Goal: Task Accomplishment & Management: Use online tool/utility

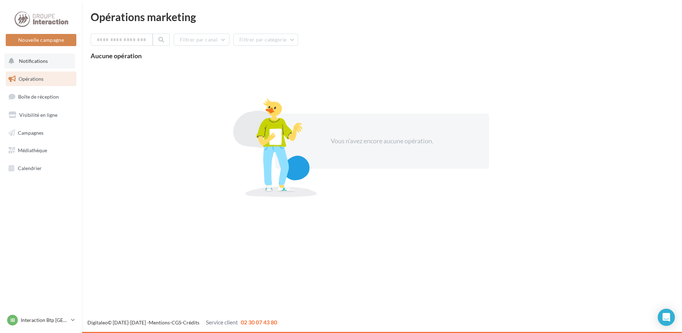
click at [44, 58] on span "Notifications" at bounding box center [33, 61] width 29 height 6
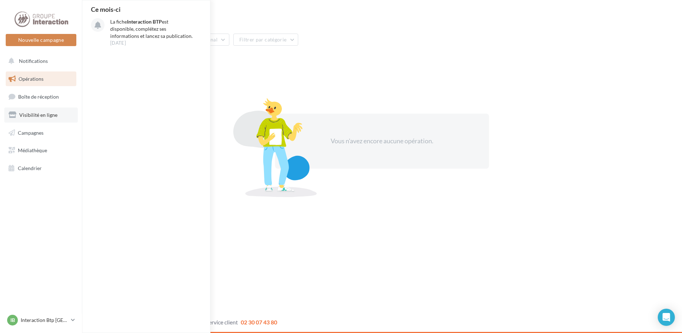
click at [49, 120] on link "Visibilité en ligne" at bounding box center [40, 114] width 73 height 15
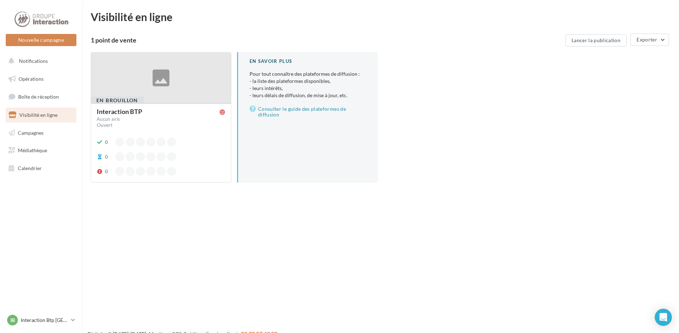
click at [126, 112] on div "Interaction BTP" at bounding box center [119, 111] width 45 height 6
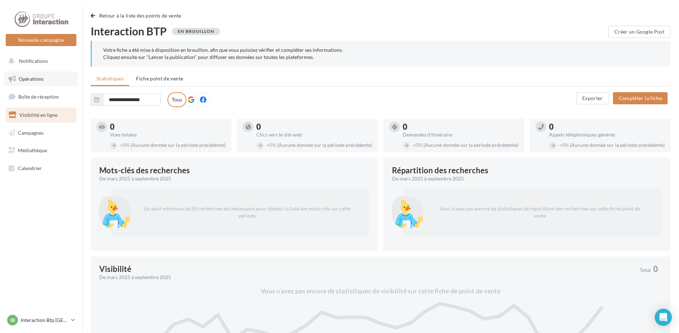
click at [28, 81] on span "Opérations" at bounding box center [31, 79] width 25 height 6
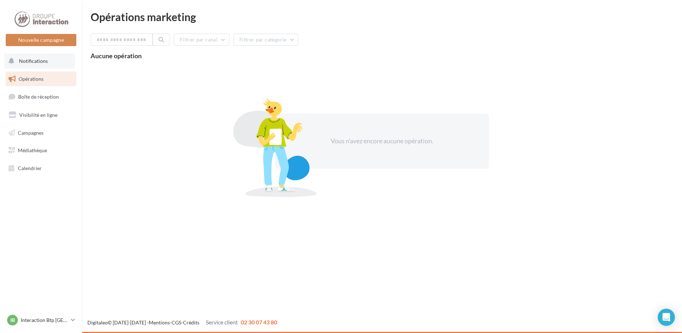
click at [36, 66] on button "Notifications" at bounding box center [39, 61] width 71 height 15
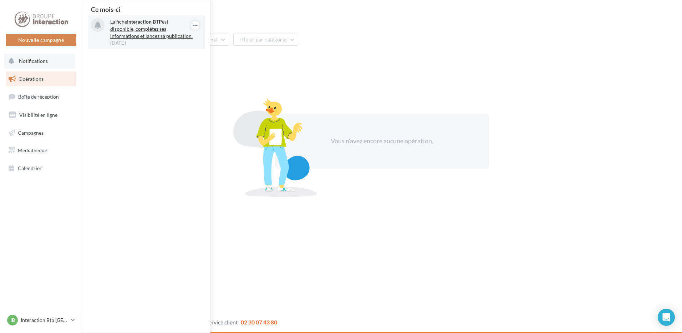
click at [146, 35] on p "La fiche Interaction BTP est disponible, complétez ses informations et lancez s…" at bounding box center [151, 28] width 83 height 21
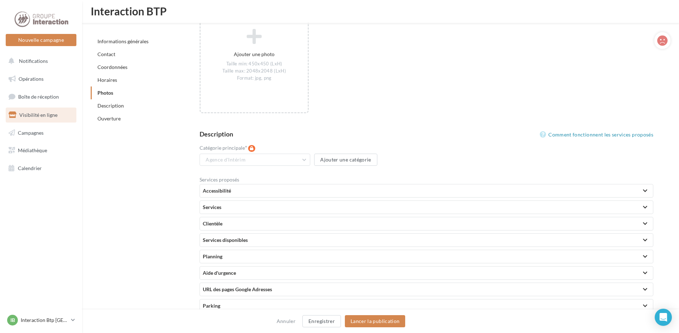
scroll to position [1302, 0]
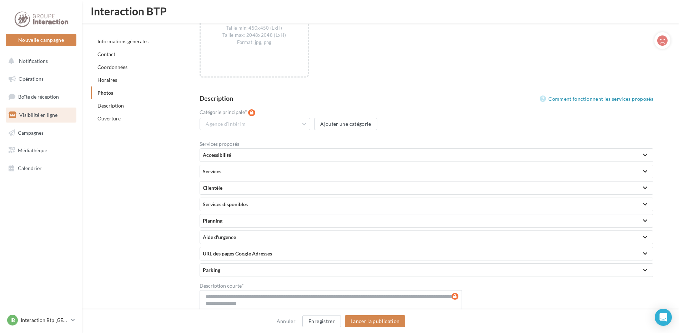
click at [241, 189] on div "Clientèle" at bounding box center [426, 187] width 447 height 7
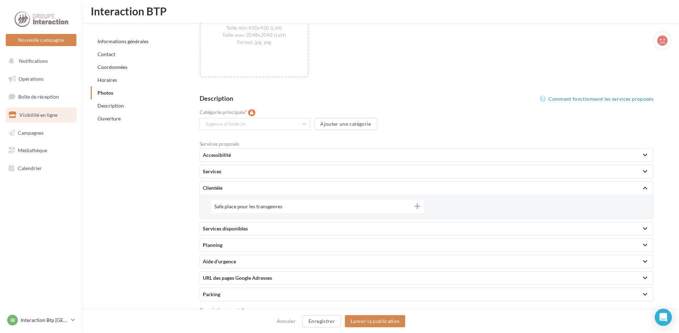
click at [241, 189] on div "Clientèle" at bounding box center [426, 187] width 447 height 7
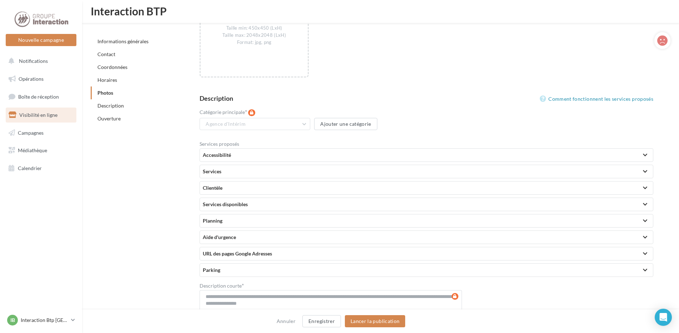
click at [233, 155] on div "Accessibilité" at bounding box center [426, 154] width 447 height 7
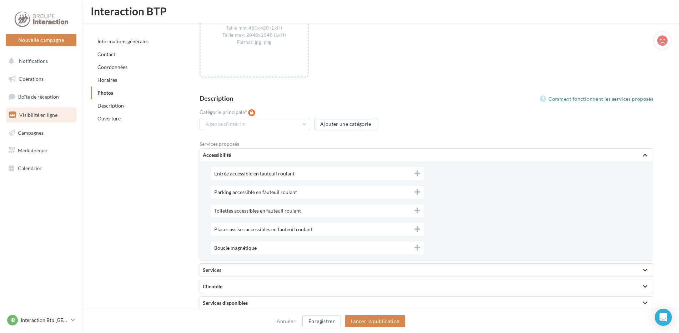
click at [233, 155] on div "Accessibilité" at bounding box center [426, 154] width 447 height 7
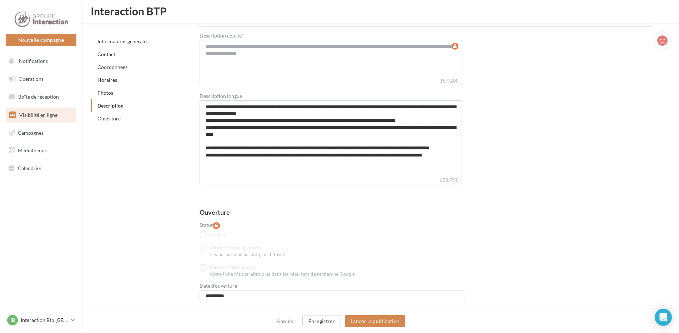
scroll to position [1574, 0]
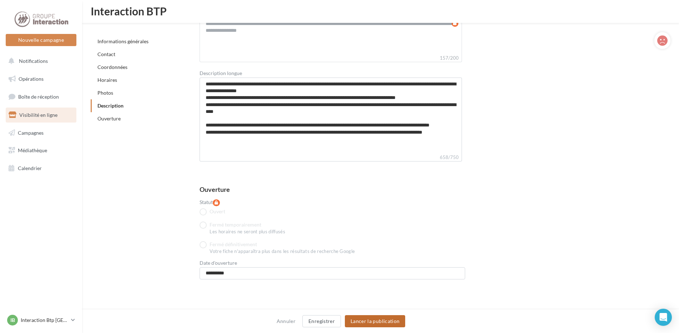
click at [373, 320] on button "Lancer la publication" at bounding box center [375, 321] width 60 height 12
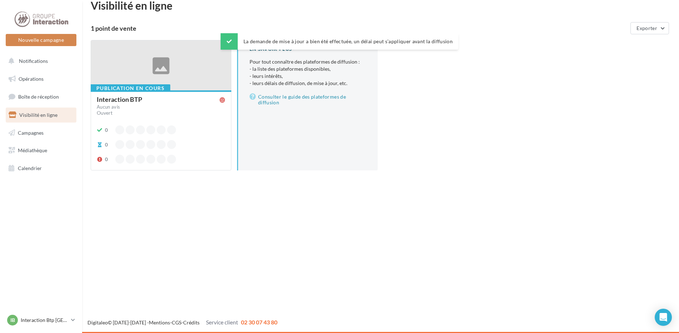
scroll to position [11, 0]
